Goal: Task Accomplishment & Management: Manage account settings

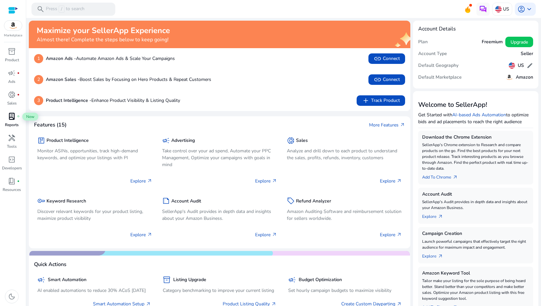
click at [8, 116] on span "lab_profile" at bounding box center [12, 116] width 8 height 8
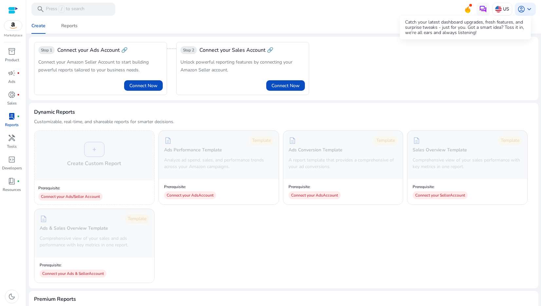
click at [464, 8] on icon at bounding box center [468, 8] width 10 height 9
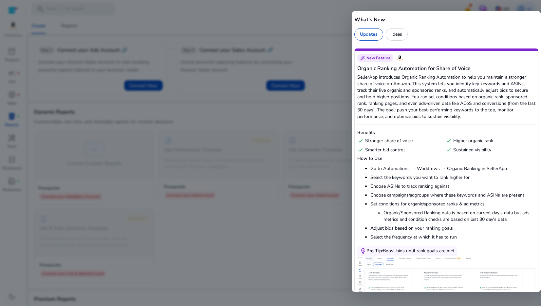
click at [301, 28] on div at bounding box center [270, 153] width 541 height 306
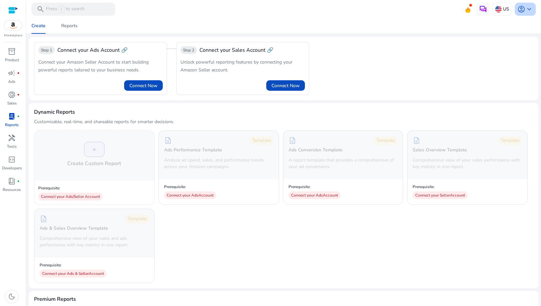
click at [525, 9] on span "keyboard_arrow_down" at bounding box center [529, 9] width 8 height 8
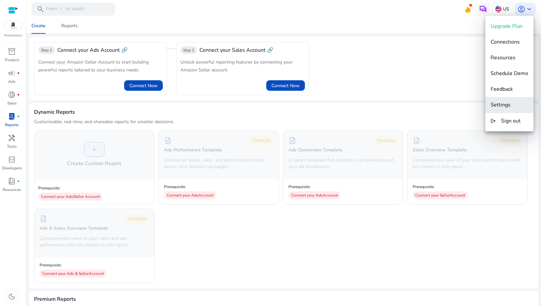
click at [511, 102] on span "Settings" at bounding box center [510, 104] width 38 height 7
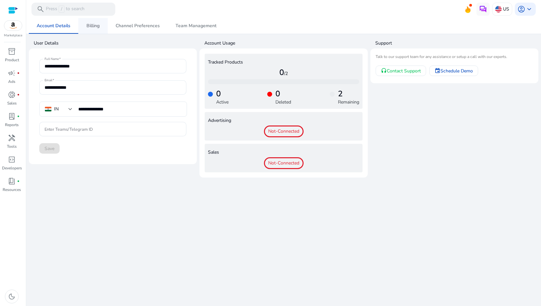
click at [89, 25] on span "Billing" at bounding box center [92, 26] width 13 height 5
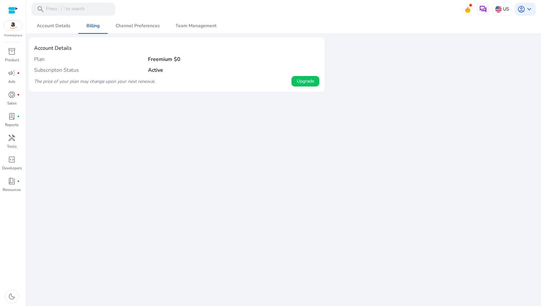
drag, startPoint x: 144, startPoint y: 59, endPoint x: 180, endPoint y: 59, distance: 35.4
click at [180, 59] on div "Plan Freemium $0" at bounding box center [176, 59] width 285 height 11
click at [180, 59] on span "$0" at bounding box center [177, 59] width 7 height 7
click at [144, 30] on span "Channel Preferences" at bounding box center [138, 26] width 44 height 16
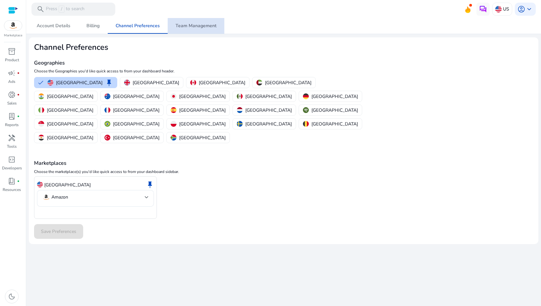
click at [203, 27] on span "Team Management" at bounding box center [196, 26] width 41 height 5
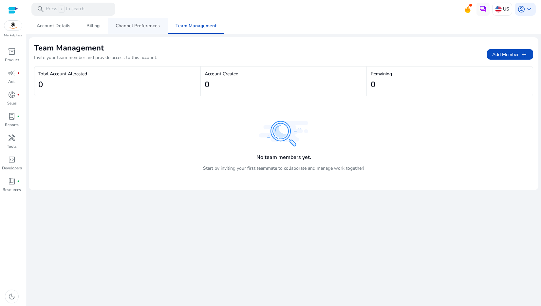
click at [131, 28] on span "Channel Preferences" at bounding box center [138, 26] width 44 height 5
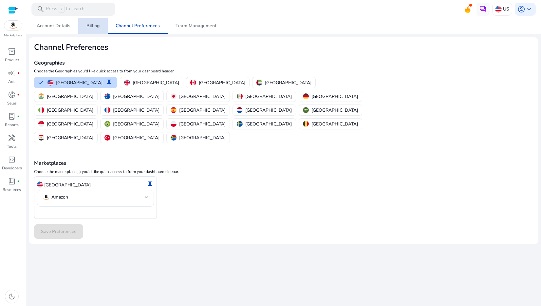
click at [100, 27] on link "Billing" at bounding box center [92, 26] width 29 height 16
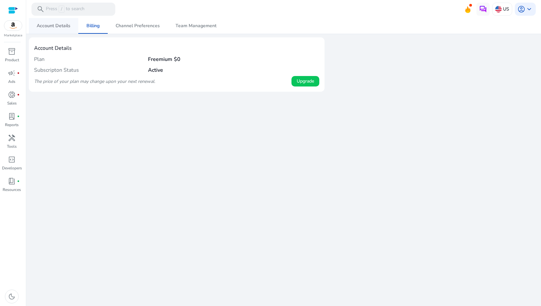
click at [51, 27] on span "Account Details" at bounding box center [54, 26] width 34 height 5
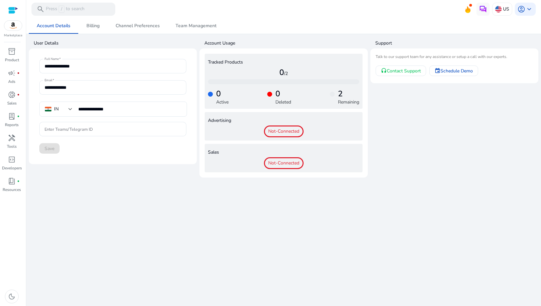
click at [116, 170] on app-user-information "**********" at bounding box center [113, 107] width 168 height 140
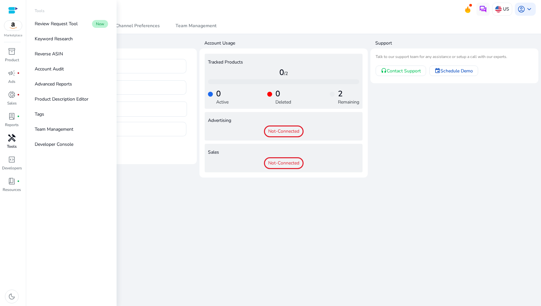
click at [8, 140] on span "handyman" at bounding box center [12, 138] width 8 height 8
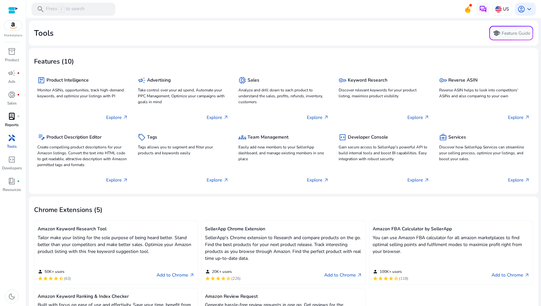
click at [13, 117] on span "lab_profile" at bounding box center [12, 116] width 8 height 8
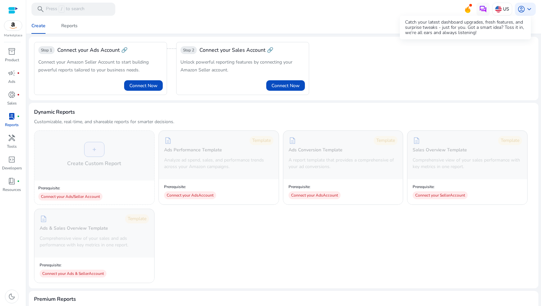
click at [464, 7] on icon at bounding box center [468, 8] width 10 height 9
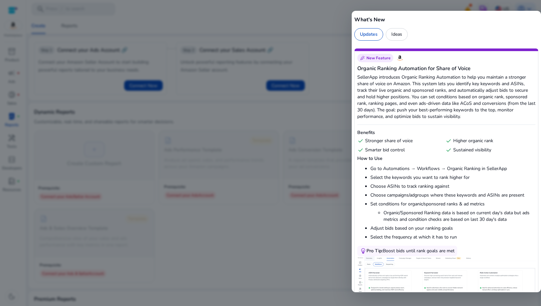
click at [265, 28] on div at bounding box center [270, 153] width 541 height 306
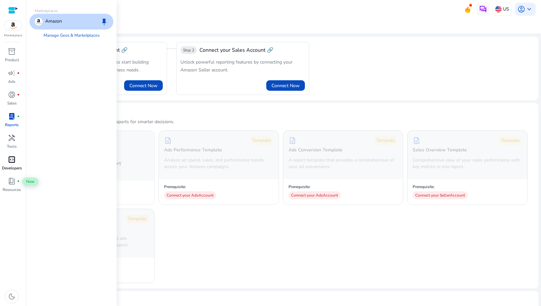
click at [19, 163] on div "code_blocks" at bounding box center [12, 159] width 18 height 10
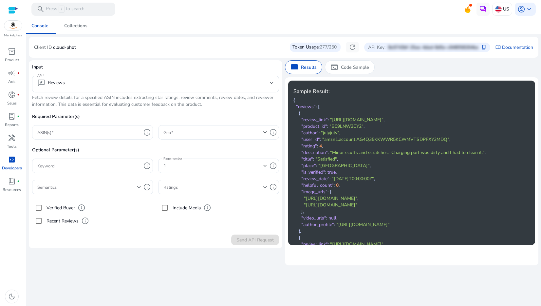
click at [283, 146] on div "Input API reviews Reviews Fetch review details for a specified ASIN includes ex…" at bounding box center [284, 154] width 510 height 188
click at [315, 46] on div "Token Usage: 277/250" at bounding box center [315, 47] width 51 height 9
click at [307, 47] on div "Token Usage: 277/250" at bounding box center [315, 47] width 51 height 9
click at [302, 49] on div "Token Usage: 277/250" at bounding box center [315, 47] width 51 height 9
click at [301, 48] on div "Token Usage: 277/250" at bounding box center [315, 47] width 51 height 9
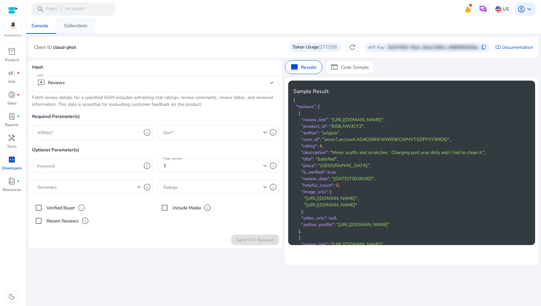
click at [76, 24] on div "Collections" at bounding box center [75, 26] width 23 height 5
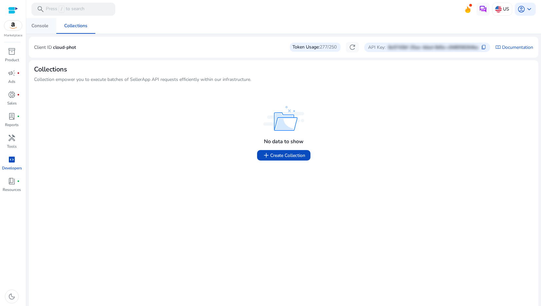
click at [33, 28] on div "Console" at bounding box center [39, 26] width 17 height 5
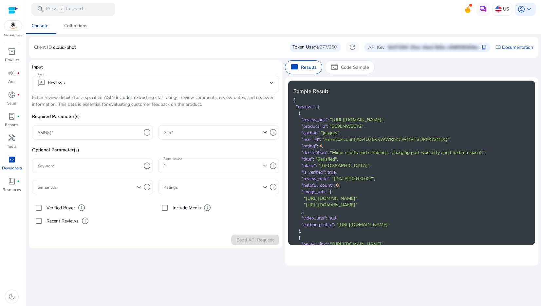
click at [310, 266] on div "We are getting things ready for you... Console Collections Client ID cloud-phot…" at bounding box center [284, 162] width 510 height 288
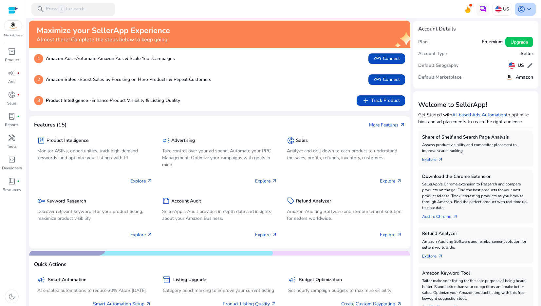
click at [531, 8] on div "account_circle keyboard_arrow_down" at bounding box center [525, 9] width 21 height 13
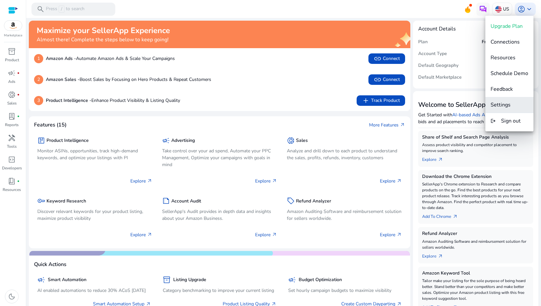
click at [505, 106] on span "Settings" at bounding box center [501, 104] width 20 height 7
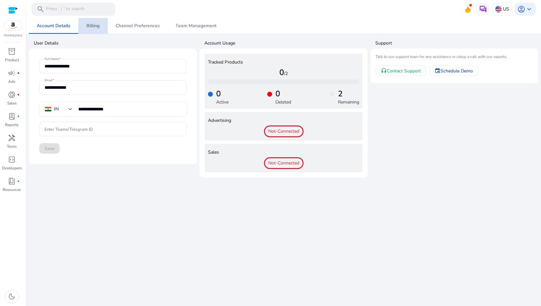
click at [96, 28] on span "Billing" at bounding box center [92, 26] width 13 height 5
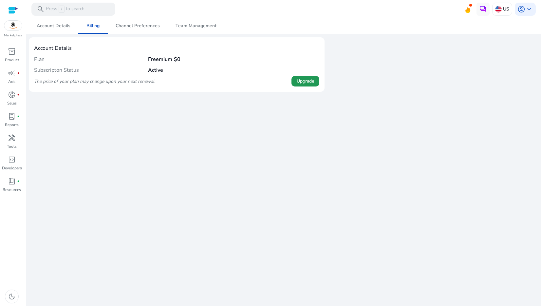
click at [297, 81] on span "Upgrade" at bounding box center [305, 81] width 17 height 7
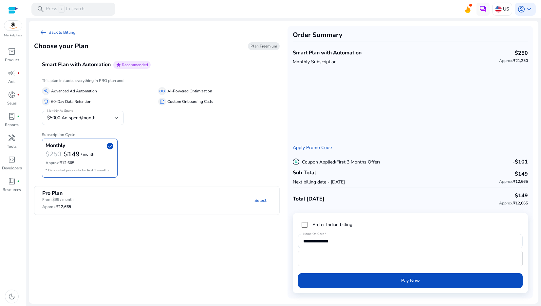
click at [16, 8] on div at bounding box center [13, 11] width 10 height 8
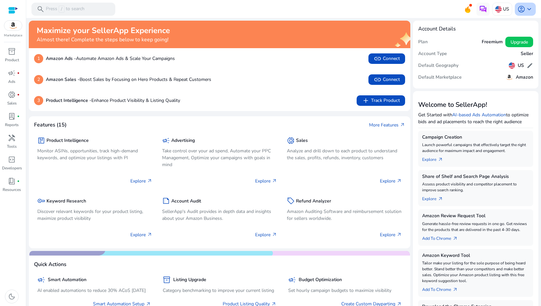
click at [527, 12] on span "keyboard_arrow_down" at bounding box center [529, 9] width 8 height 8
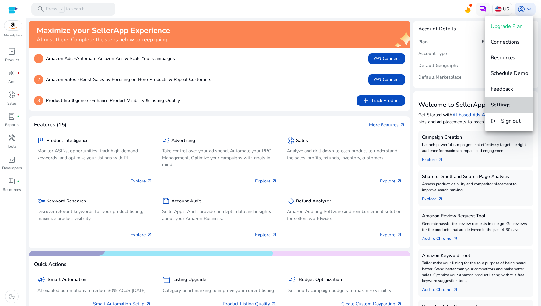
click at [510, 106] on span "Settings" at bounding box center [501, 104] width 20 height 7
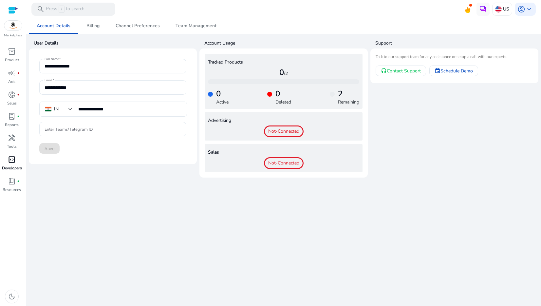
click at [11, 166] on p "Developers" at bounding box center [12, 168] width 20 height 6
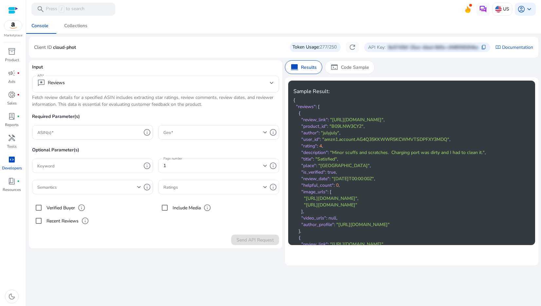
click at [253, 304] on div "We are getting things ready for you... Console Collections Client ID cloud-phot…" at bounding box center [284, 162] width 510 height 288
click at [264, 279] on div "We are getting things ready for you... Console Collections Client ID cloud-phot…" at bounding box center [284, 162] width 510 height 288
click at [116, 249] on div "We are getting things ready for you... Console Collections Client ID cloud-phot…" at bounding box center [284, 162] width 510 height 288
click at [202, 9] on mat-toolbar "search Press / to search US account_circle keyboard_arrow_down" at bounding box center [283, 9] width 515 height 18
click at [326, 24] on div "Console Collections" at bounding box center [284, 26] width 520 height 16
